Goal: Information Seeking & Learning: Find specific fact

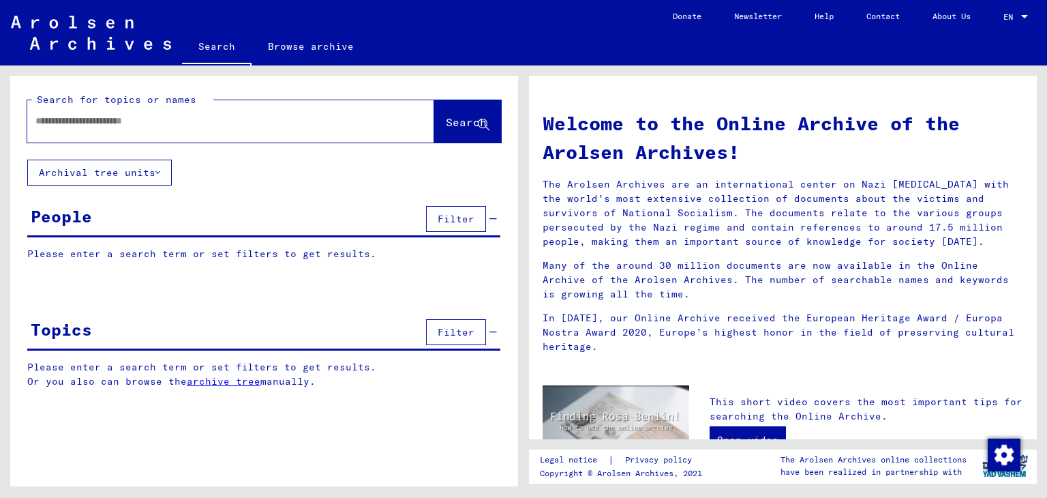
click at [78, 118] on input "text" at bounding box center [214, 121] width 358 height 14
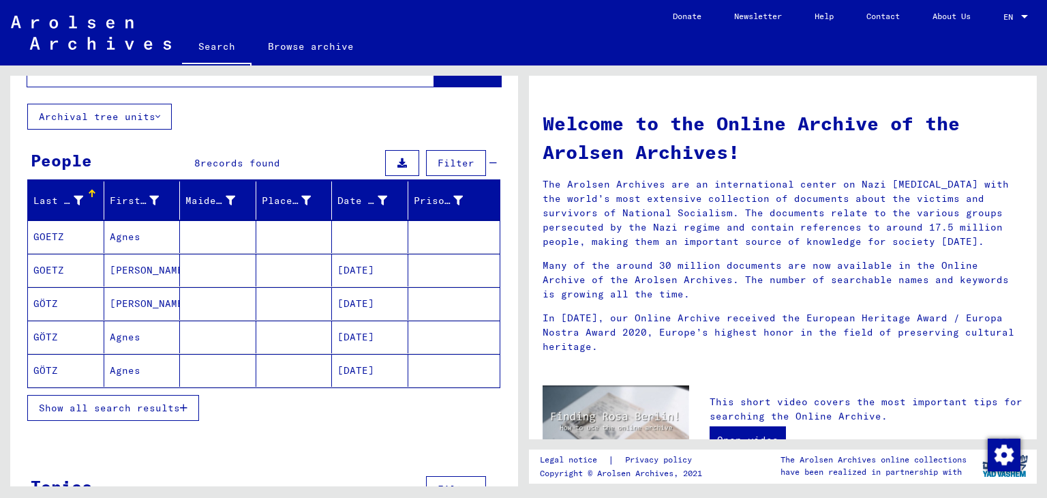
scroll to position [78, 0]
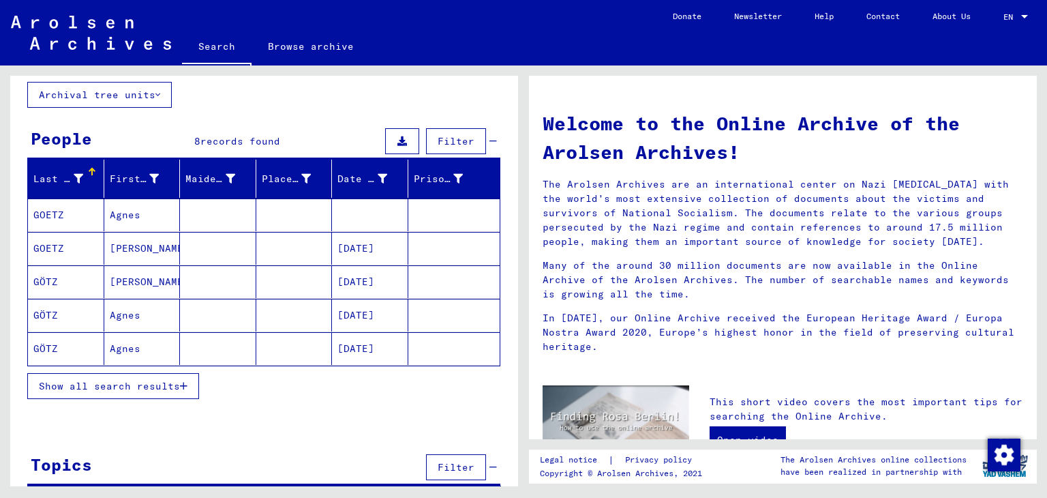
click at [138, 385] on span "Show all search results" at bounding box center [109, 386] width 141 height 12
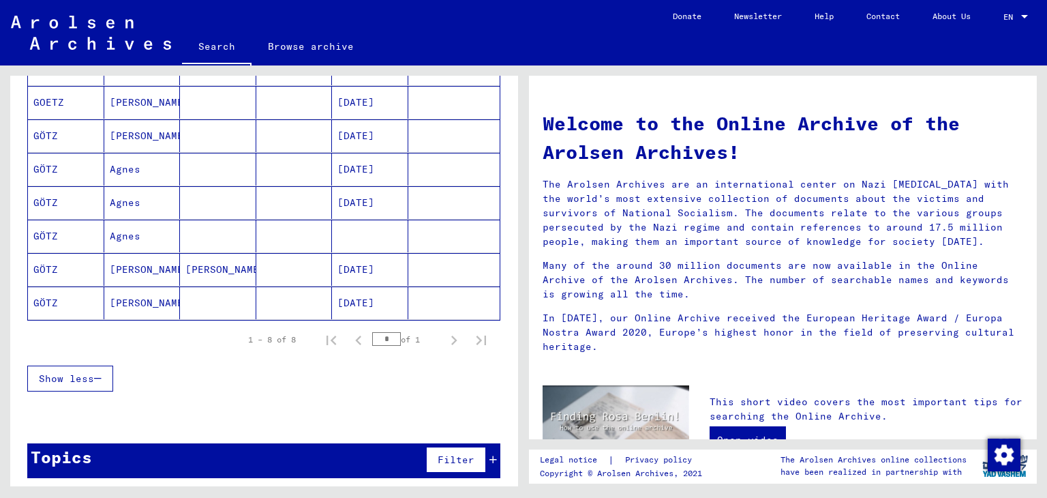
scroll to position [226, 0]
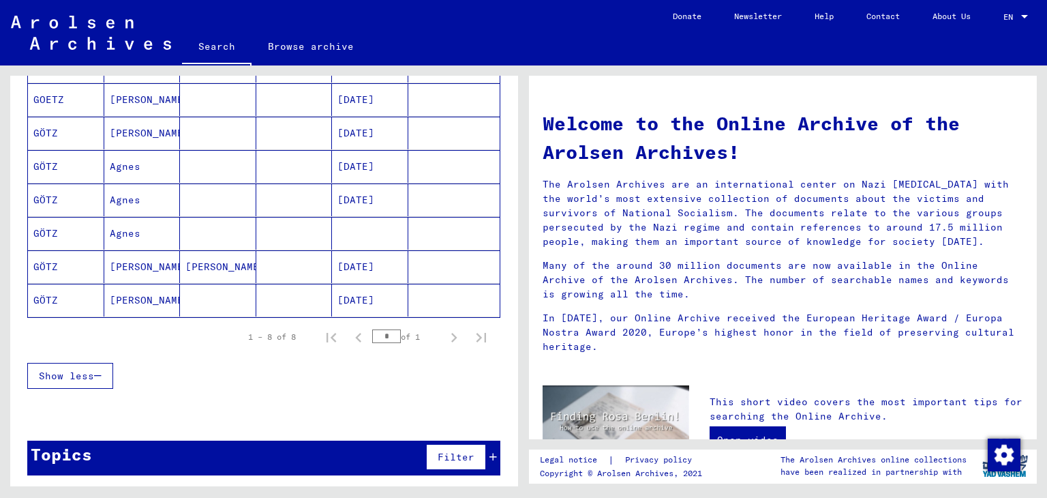
click at [128, 298] on mat-cell "[PERSON_NAME]" at bounding box center [142, 300] width 76 height 33
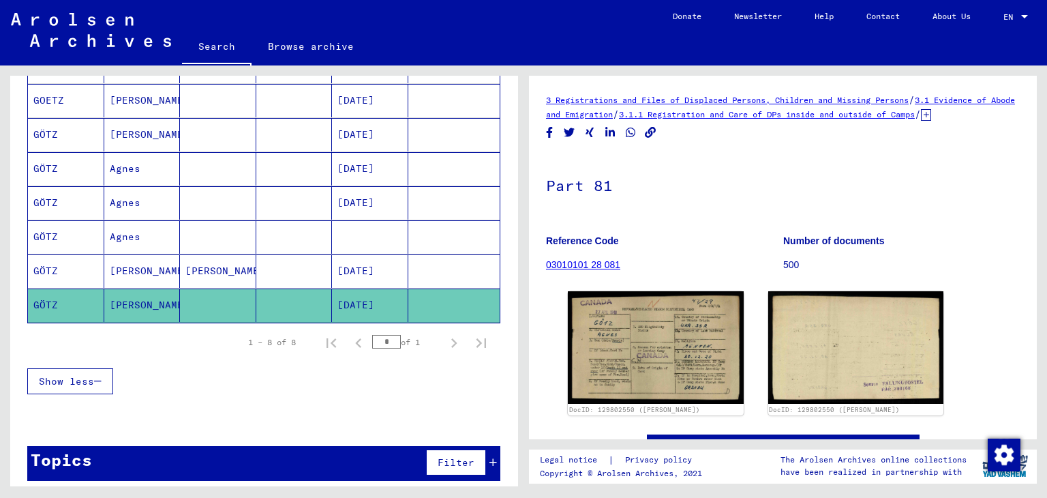
click at [125, 194] on mat-cell "Agnes" at bounding box center [142, 202] width 76 height 33
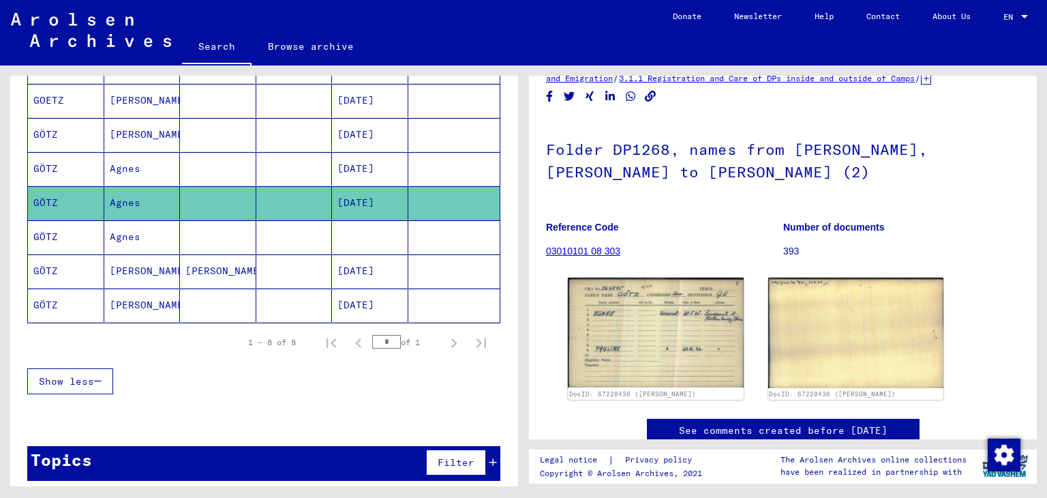
scroll to position [40, 0]
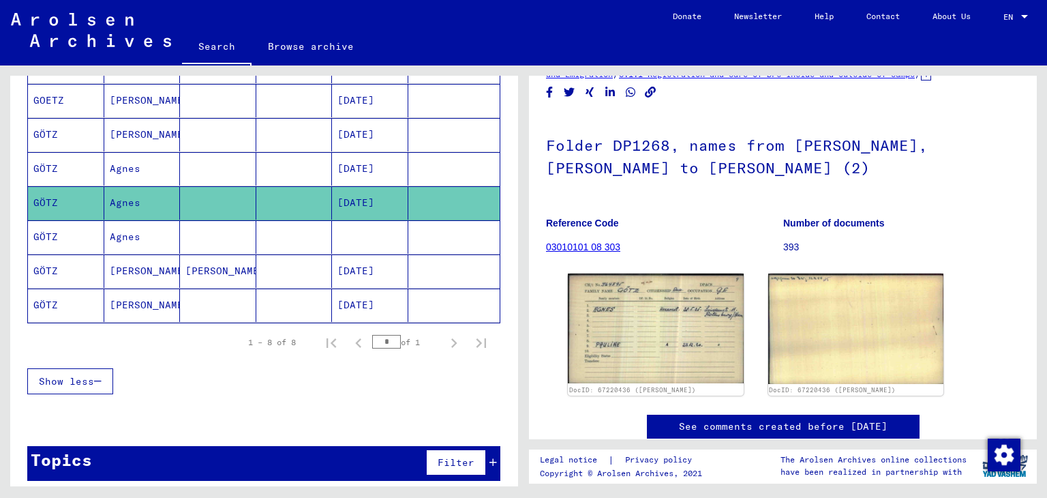
click at [134, 101] on mat-cell "[PERSON_NAME]" at bounding box center [142, 100] width 76 height 33
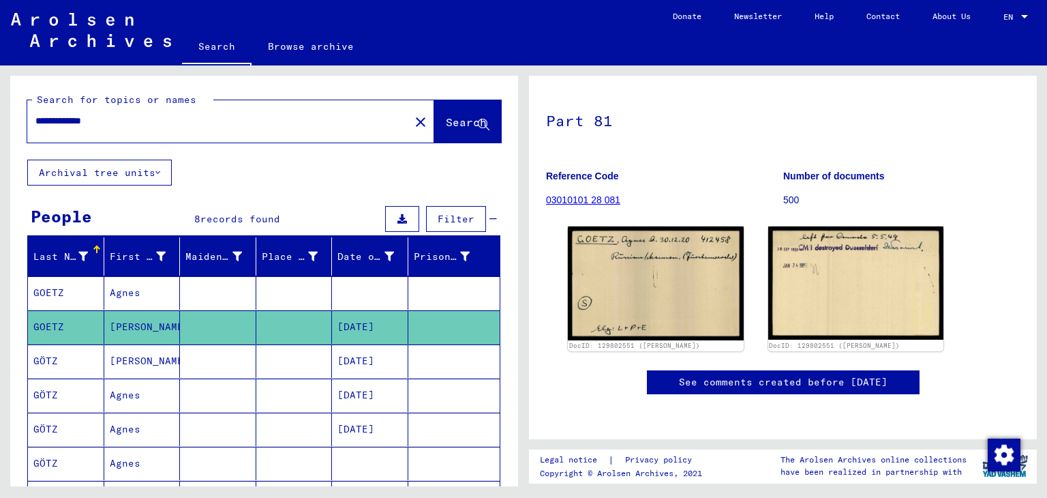
drag, startPoint x: 124, startPoint y: 118, endPoint x: 59, endPoint y: 117, distance: 64.8
click at [59, 117] on input "**********" at bounding box center [218, 121] width 366 height 14
type input "***"
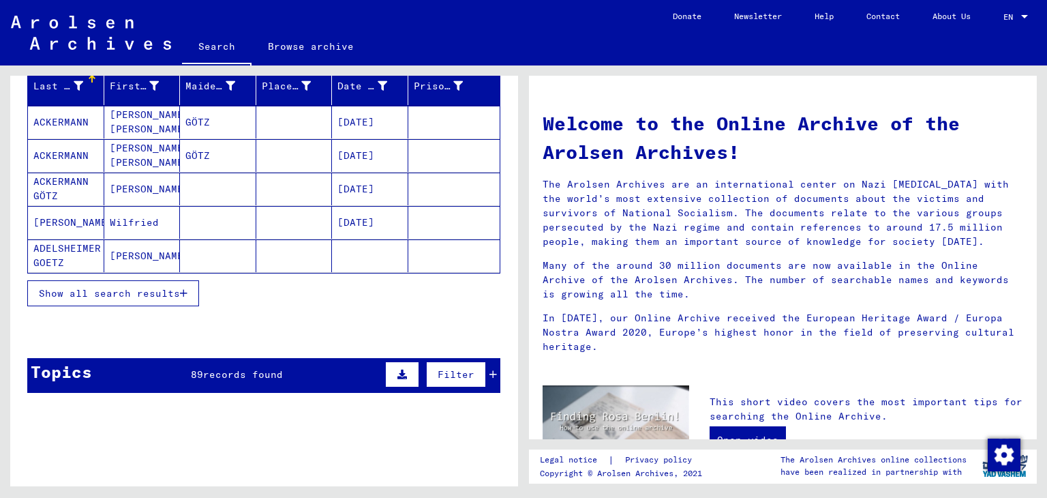
scroll to position [209, 0]
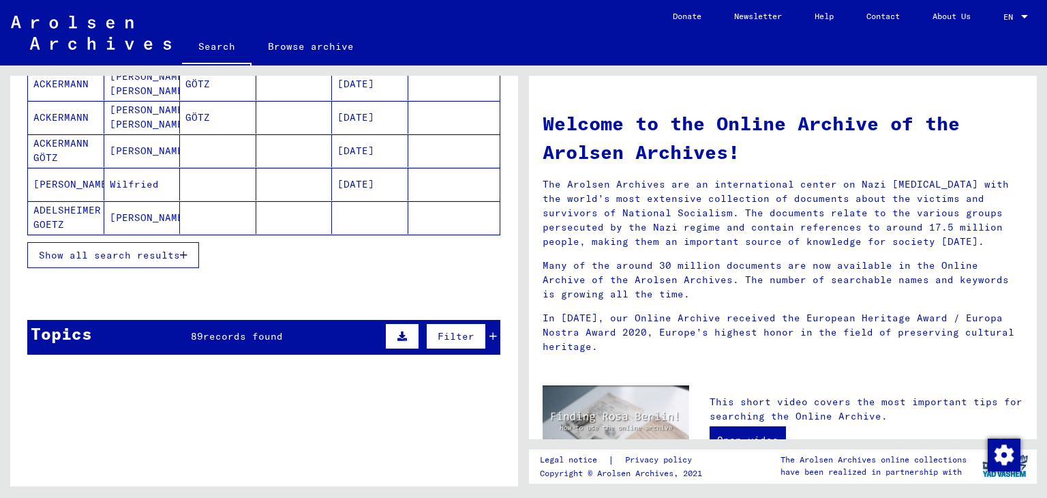
click at [150, 257] on span "Show all search results" at bounding box center [109, 255] width 141 height 12
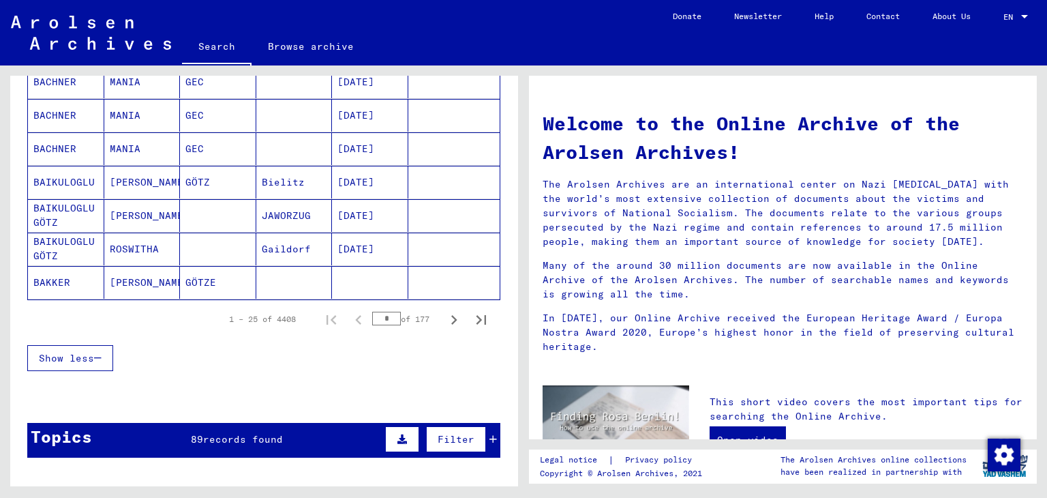
scroll to position [838, 0]
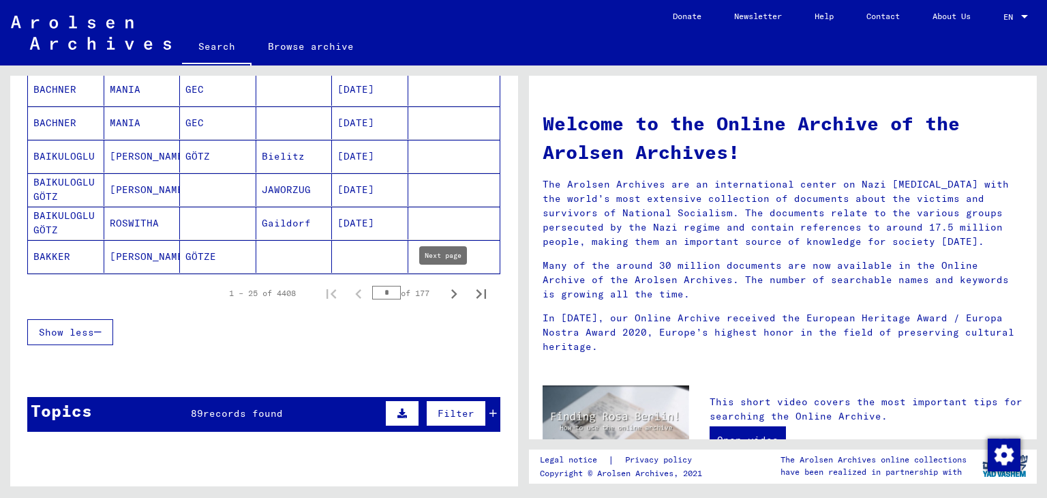
click at [445, 285] on icon "Next page" at bounding box center [454, 293] width 19 height 19
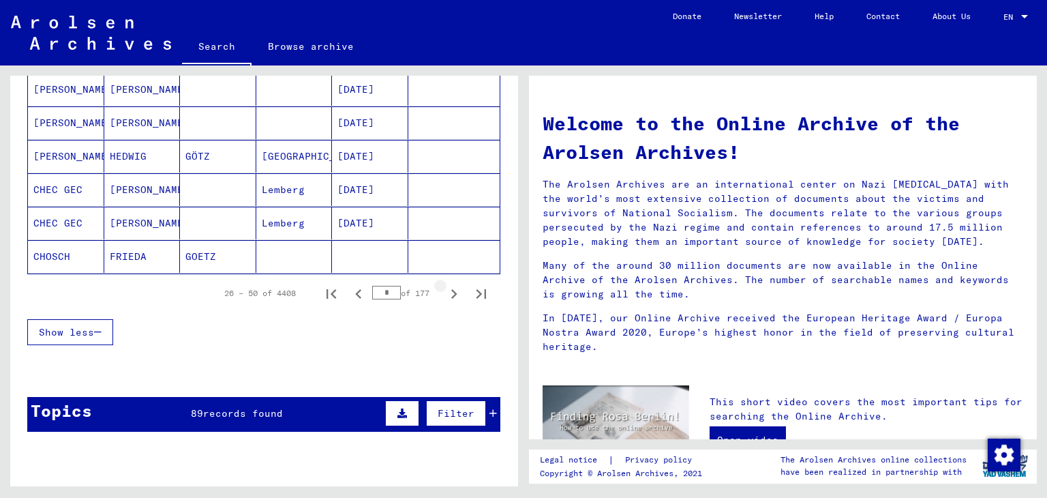
click at [445, 285] on icon "Next page" at bounding box center [454, 293] width 19 height 19
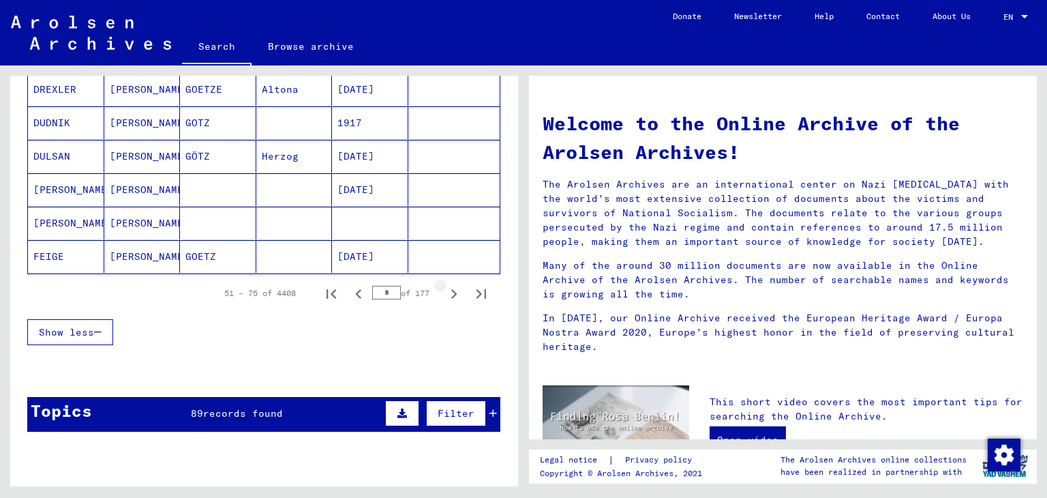
click at [445, 285] on icon "Next page" at bounding box center [454, 293] width 19 height 19
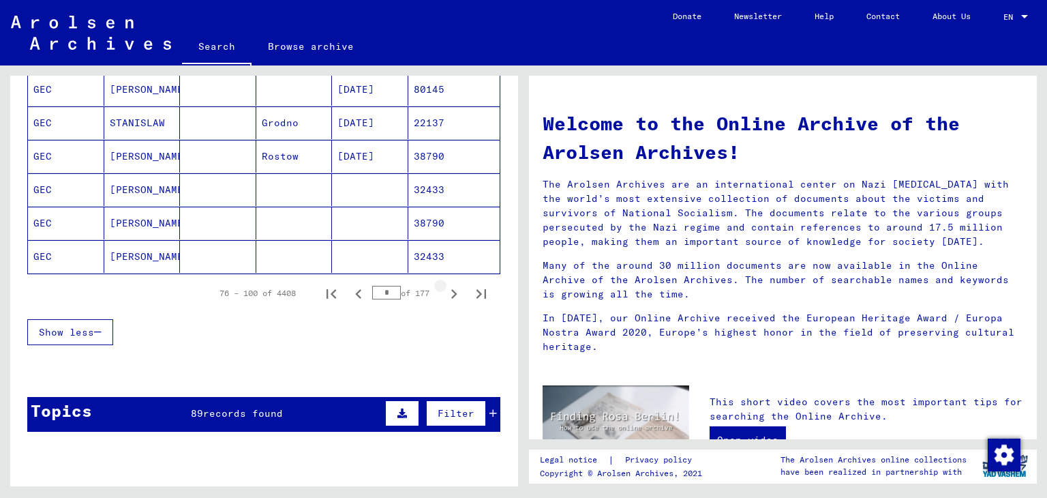
click at [445, 285] on icon "Next page" at bounding box center [454, 293] width 19 height 19
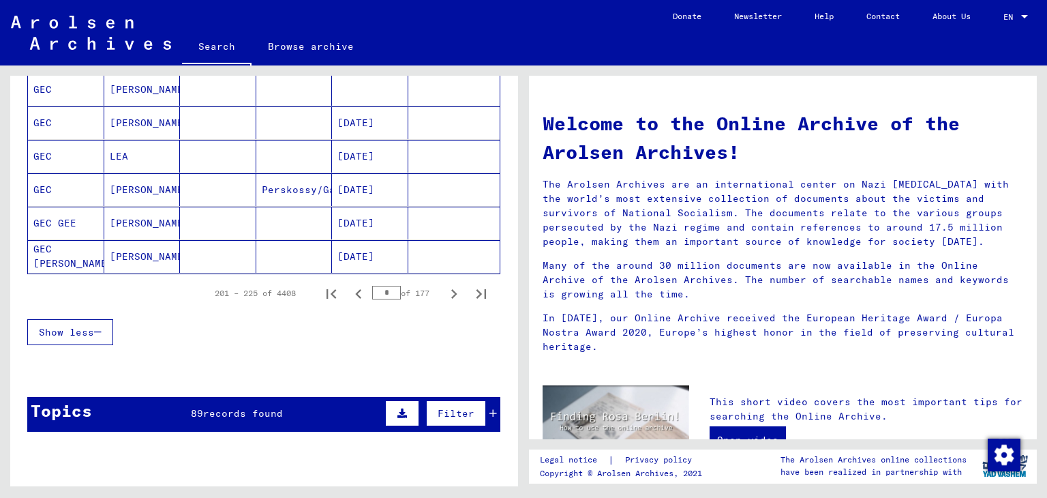
click at [445, 285] on icon "Next page" at bounding box center [454, 293] width 19 height 19
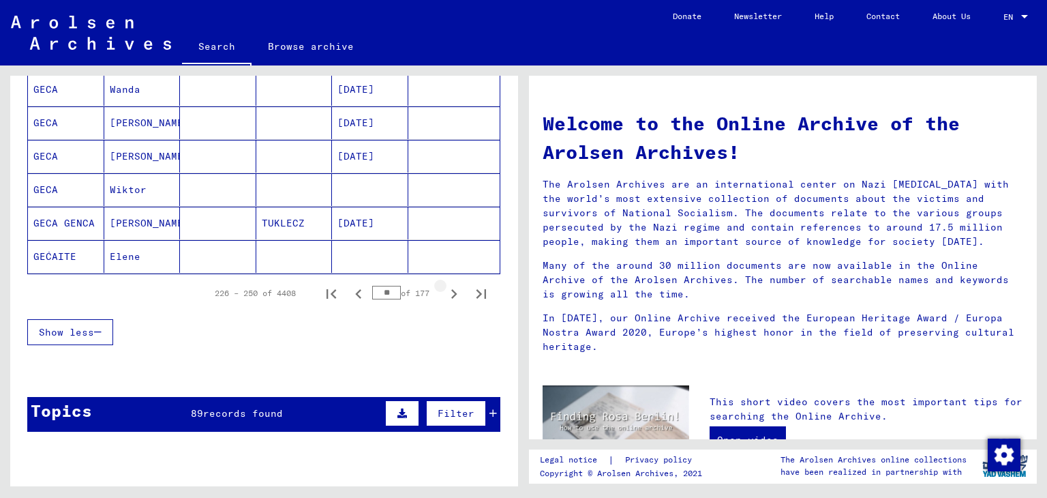
click at [445, 285] on icon "Next page" at bounding box center [454, 293] width 19 height 19
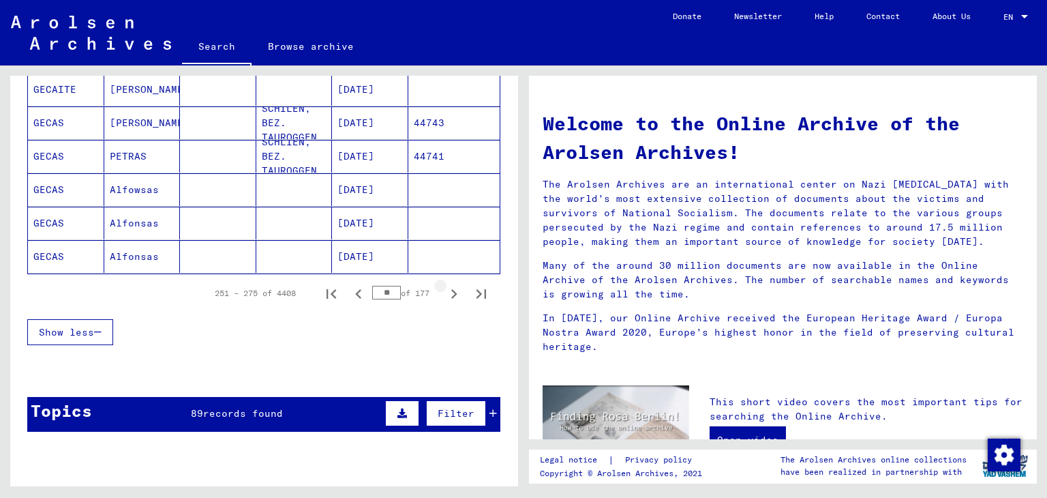
click at [445, 285] on icon "Next page" at bounding box center [454, 293] width 19 height 19
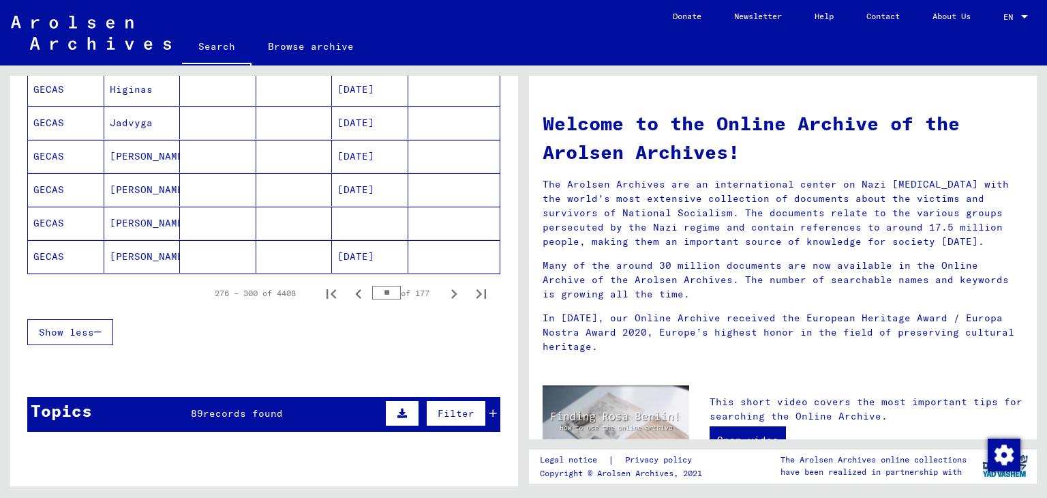
click at [445, 285] on icon "Next page" at bounding box center [454, 293] width 19 height 19
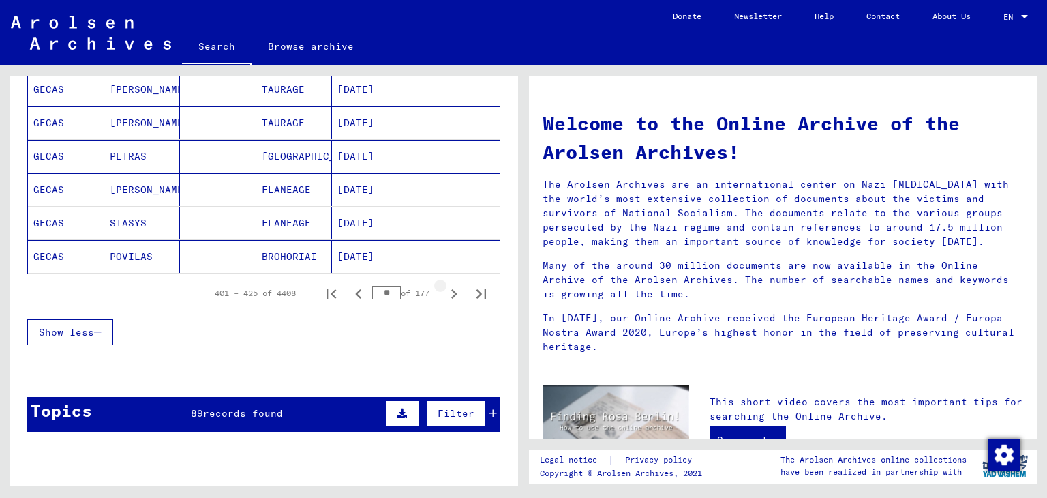
click at [445, 285] on icon "Next page" at bounding box center [454, 293] width 19 height 19
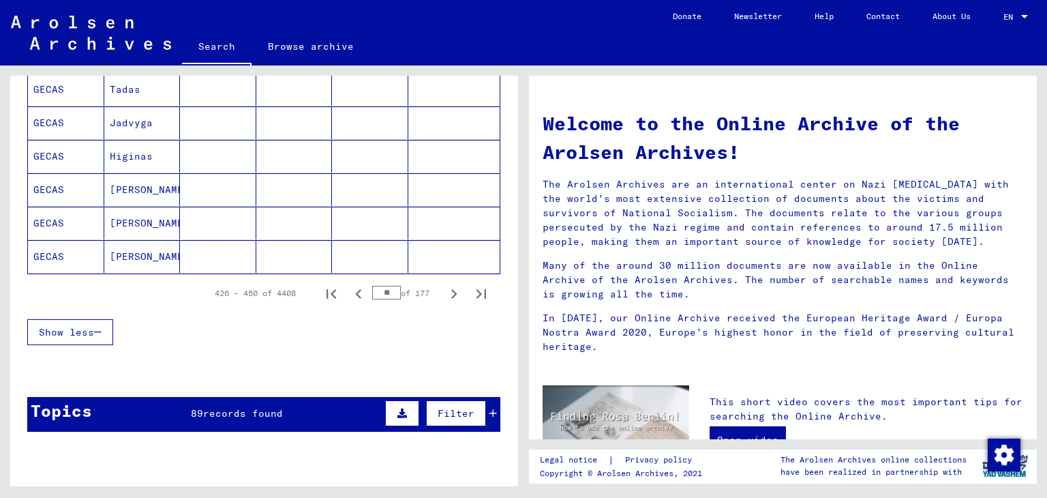
click at [445, 285] on icon "Next page" at bounding box center [454, 293] width 19 height 19
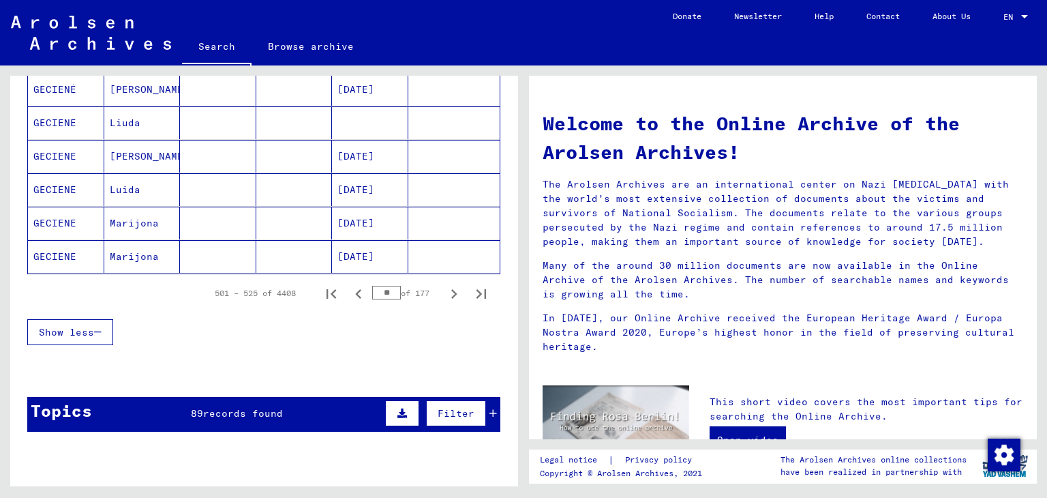
click at [445, 285] on icon "Next page" at bounding box center [454, 293] width 19 height 19
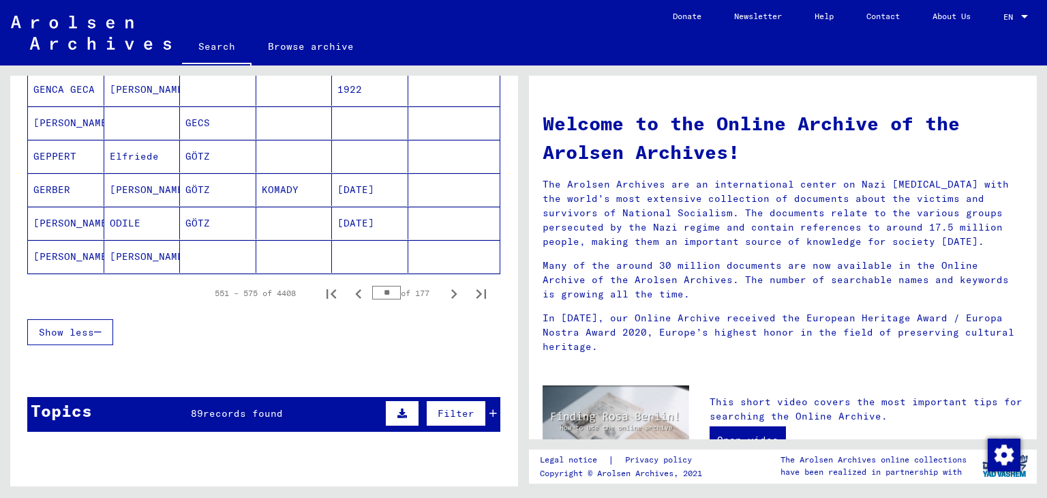
click at [445, 285] on icon "Next page" at bounding box center [454, 293] width 19 height 19
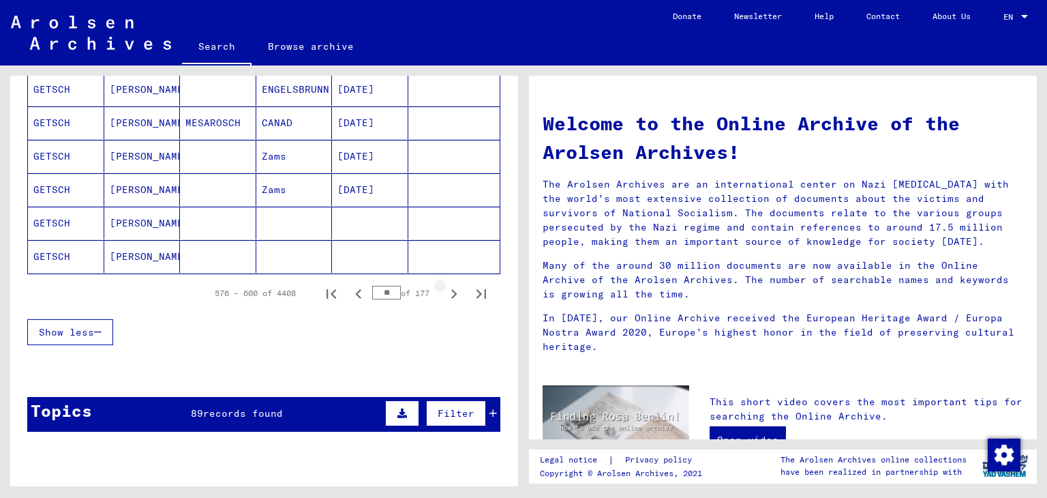
click at [445, 285] on icon "Next page" at bounding box center [454, 293] width 19 height 19
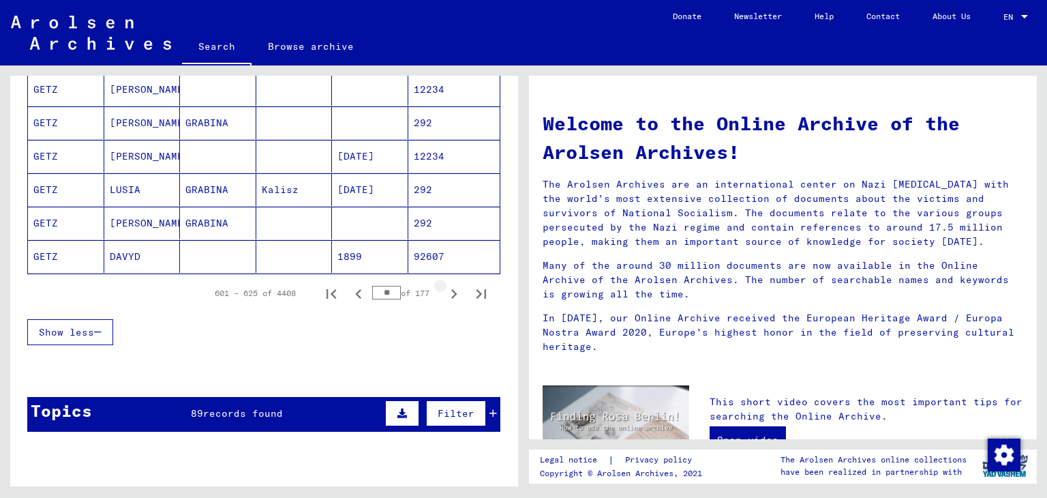
click at [445, 285] on icon "Next page" at bounding box center [454, 293] width 19 height 19
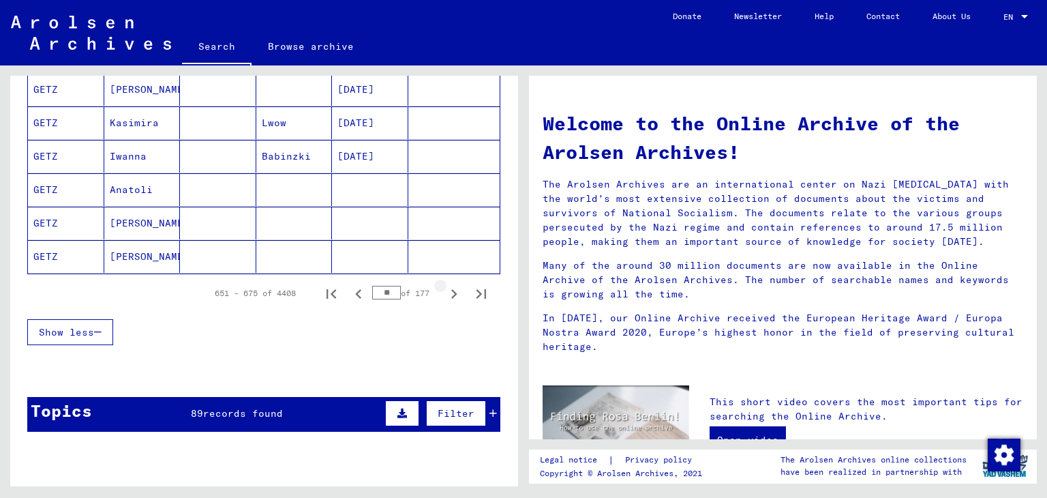
click at [445, 285] on icon "Next page" at bounding box center [454, 293] width 19 height 19
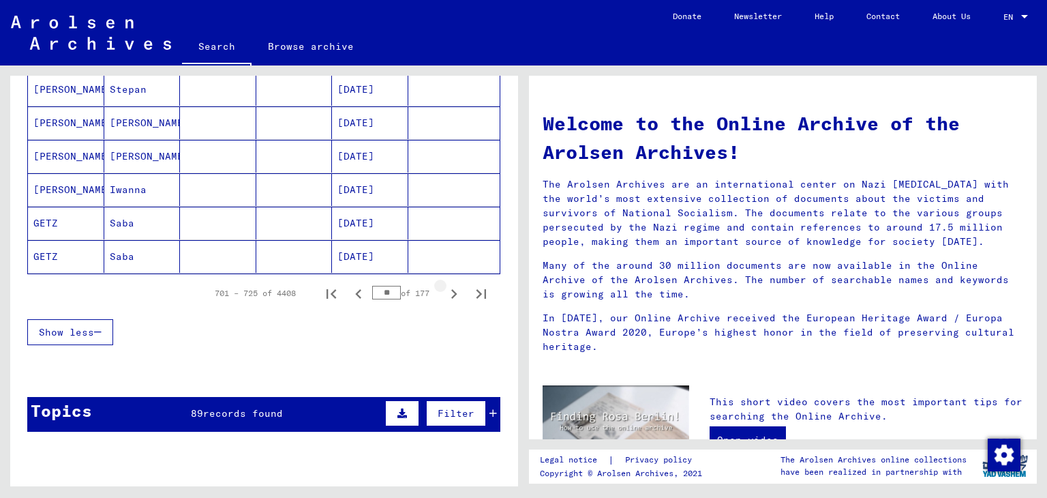
click at [445, 285] on icon "Next page" at bounding box center [454, 293] width 19 height 19
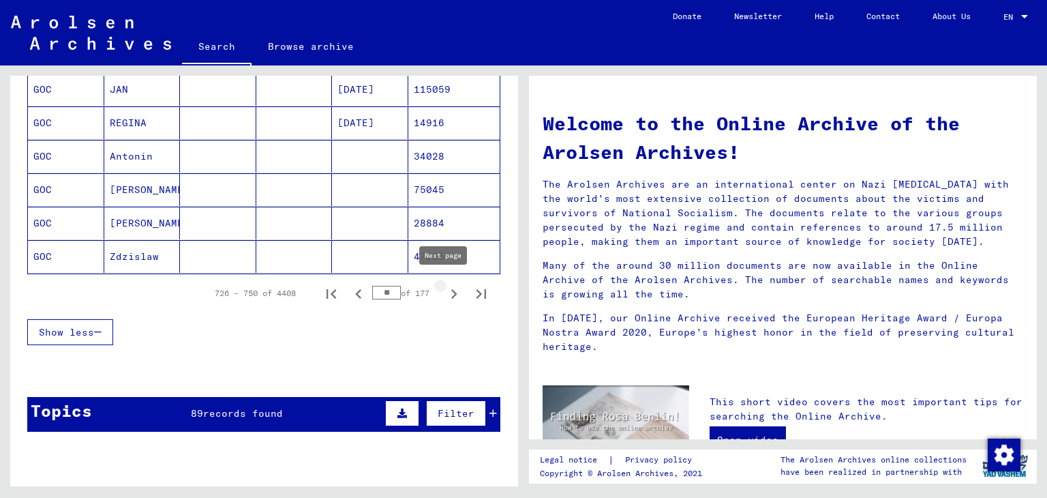
click at [445, 287] on icon "Next page" at bounding box center [454, 293] width 19 height 19
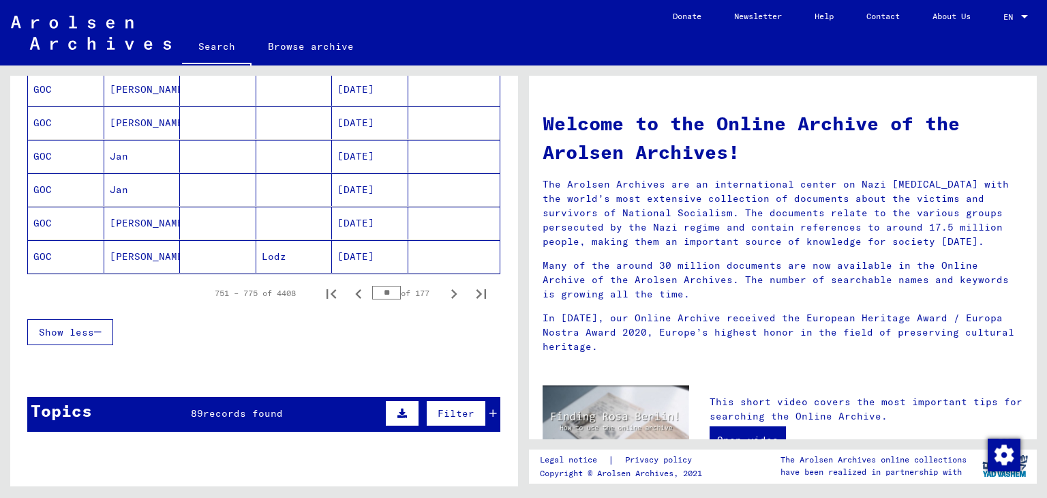
click at [445, 287] on icon "Next page" at bounding box center [454, 293] width 19 height 19
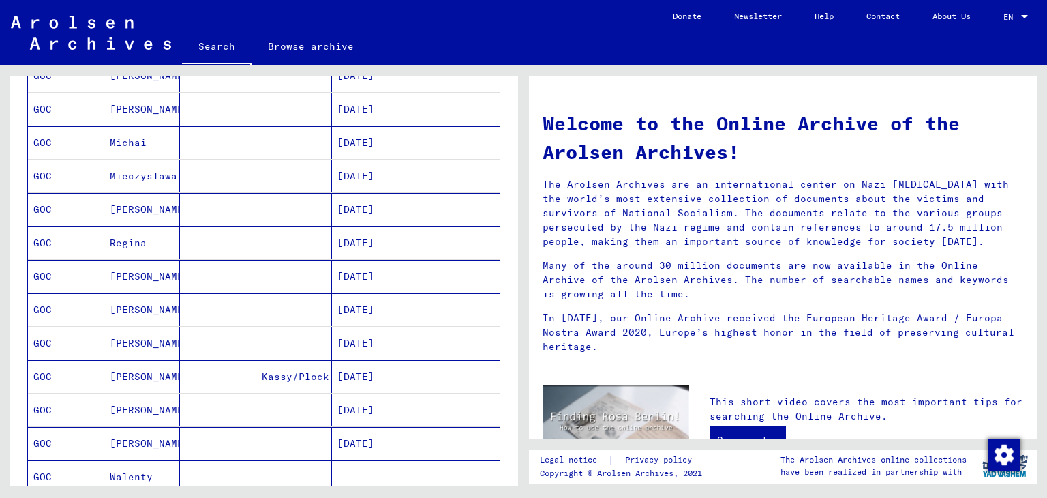
scroll to position [483, 0]
click at [125, 106] on mat-cell "[PERSON_NAME]" at bounding box center [142, 109] width 76 height 33
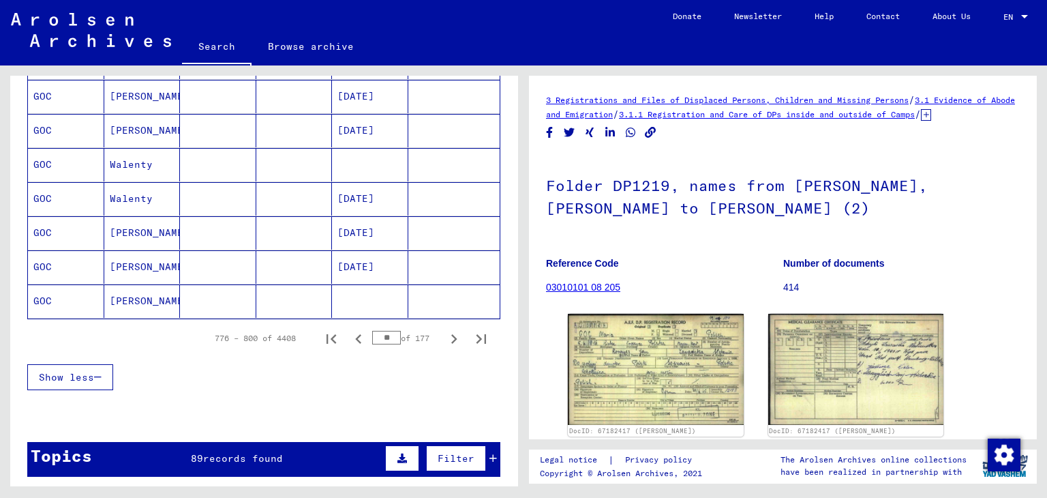
scroll to position [820, 0]
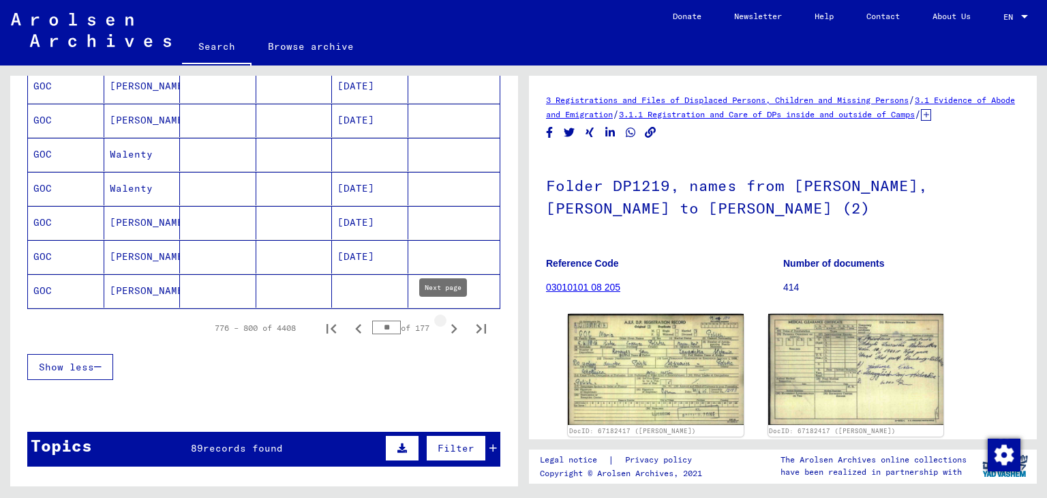
click at [445, 319] on icon "Next page" at bounding box center [454, 328] width 19 height 19
type input "**"
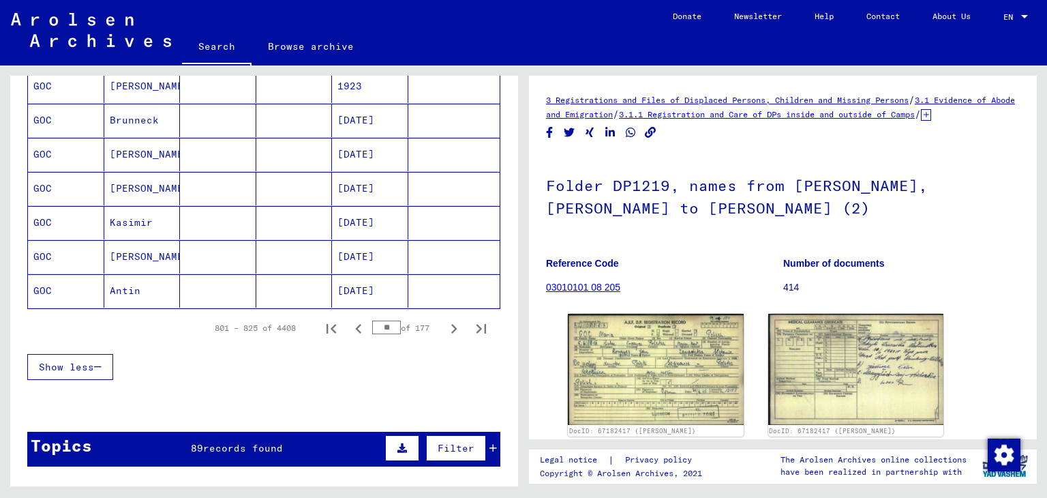
click at [841, 224] on h1 "Folder DP1219, names from [PERSON_NAME], [PERSON_NAME] to [PERSON_NAME] (2)" at bounding box center [783, 195] width 474 height 82
